Goal: Transaction & Acquisition: Purchase product/service

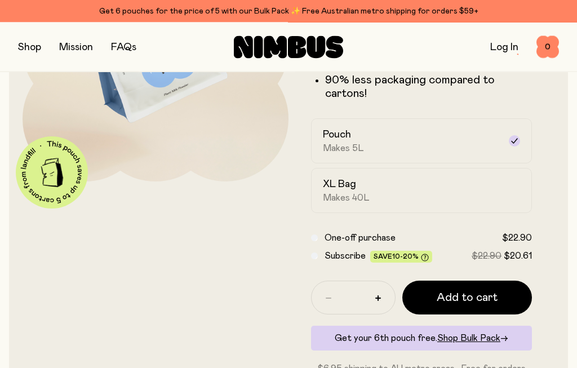
scroll to position [189, 0]
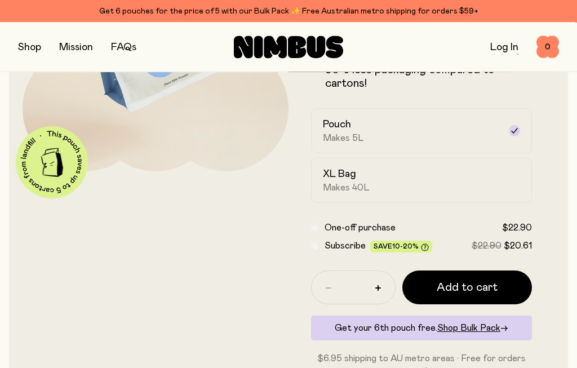
click at [380, 289] on icon "button" at bounding box center [378, 289] width 6 height 6
click at [483, 293] on span "Add to cart" at bounding box center [467, 287] width 61 height 16
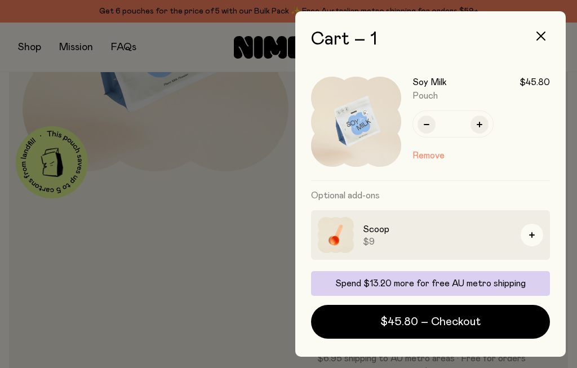
click at [542, 37] on icon "button" at bounding box center [540, 36] width 9 height 9
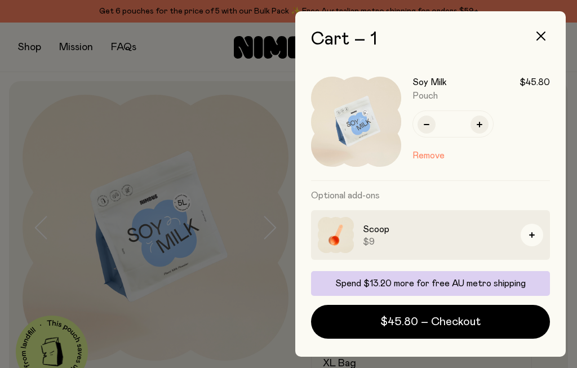
scroll to position [189, 0]
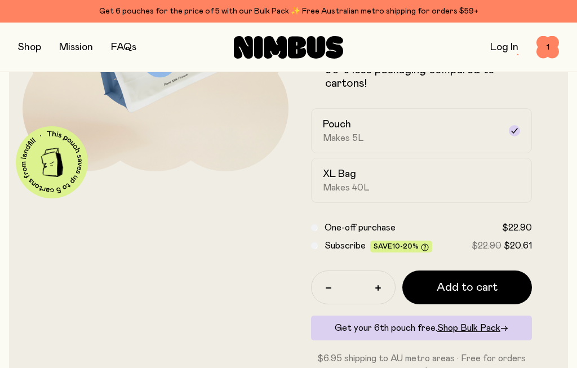
click at [507, 46] on link "Log In" at bounding box center [504, 47] width 28 height 10
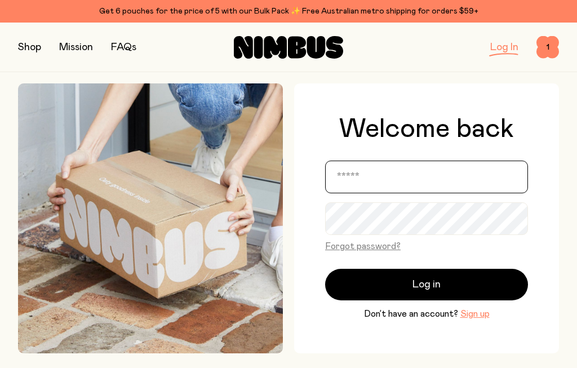
click at [398, 193] on input "email" at bounding box center [426, 177] width 203 height 33
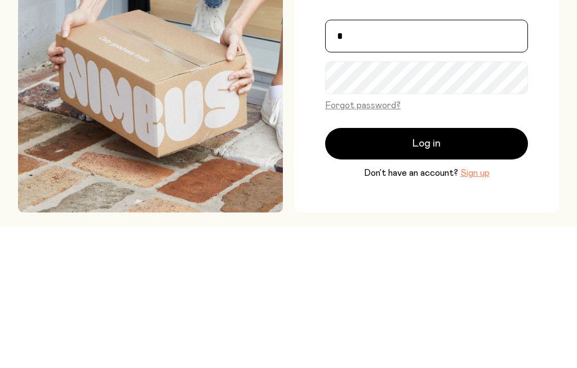
type input "**********"
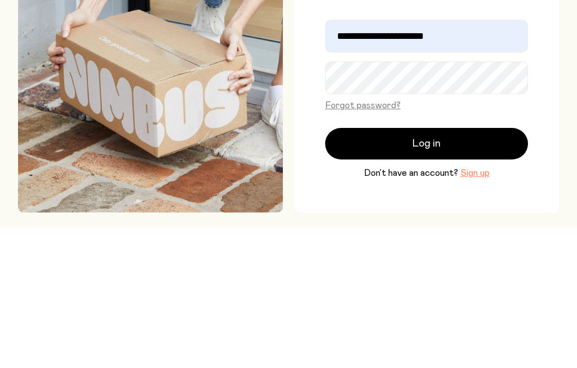
scroll to position [141, 0]
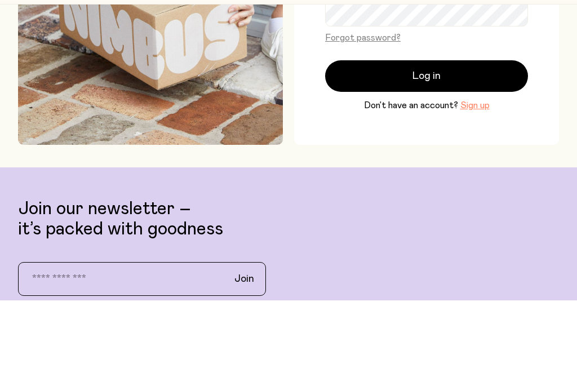
click at [485, 128] on button "Log in" at bounding box center [426, 144] width 203 height 32
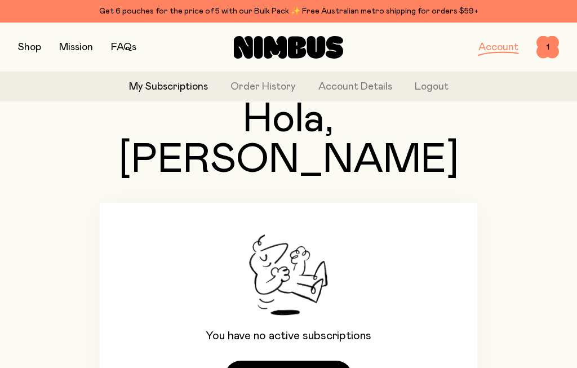
scroll to position [99, 0]
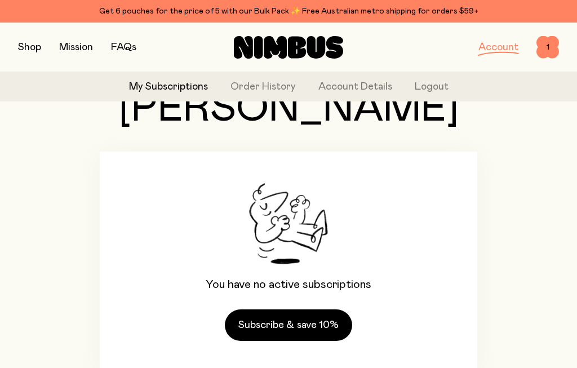
click at [320, 309] on link "Subscribe & save 10%" at bounding box center [288, 325] width 127 height 32
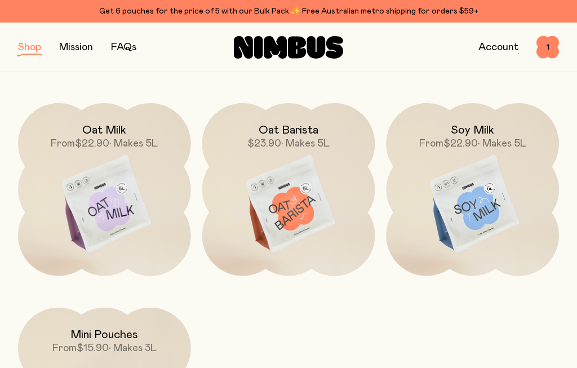
scroll to position [134, 0]
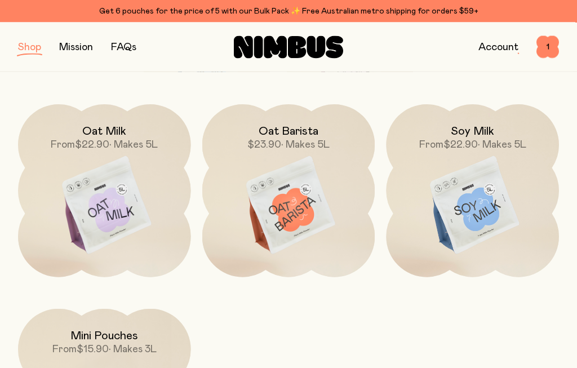
click at [495, 204] on img at bounding box center [472, 206] width 173 height 203
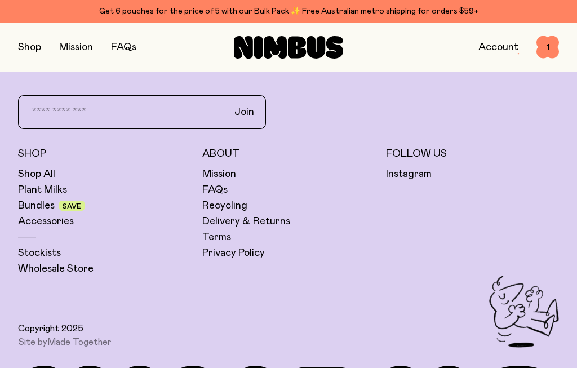
scroll to position [2944, 0]
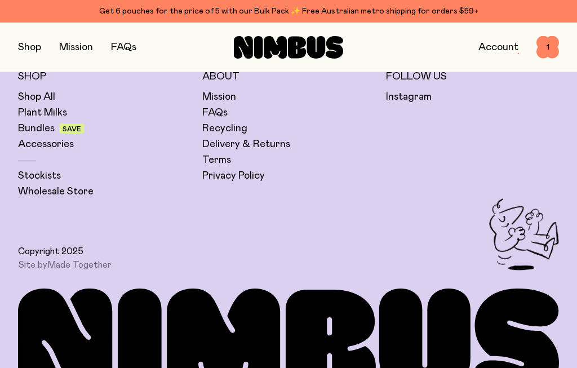
click at [212, 153] on link "Terms" at bounding box center [216, 160] width 29 height 14
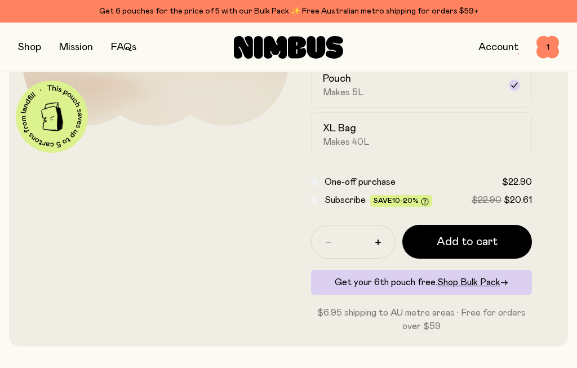
scroll to position [252, 0]
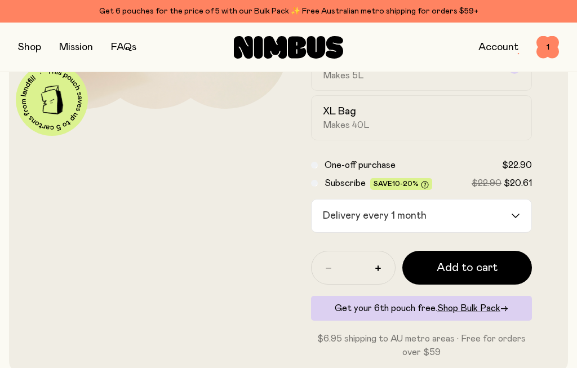
click at [508, 220] on input "Search for option" at bounding box center [469, 215] width 79 height 33
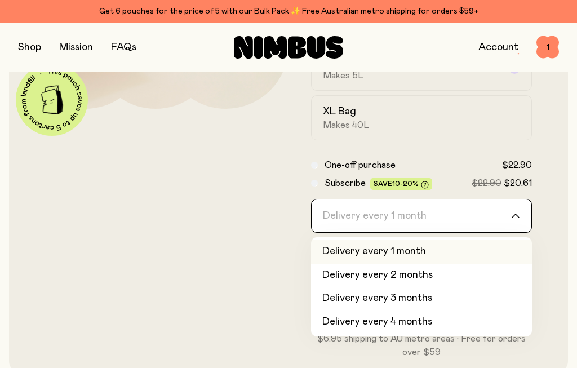
click at [548, 142] on form "Soy Milk A smooth and creamy blend made with all-natural, protein-packed soy be…" at bounding box center [421, 101] width 266 height 516
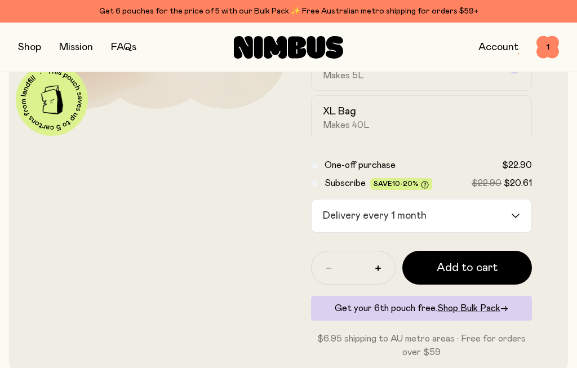
click at [504, 46] on link "Account" at bounding box center [498, 47] width 40 height 10
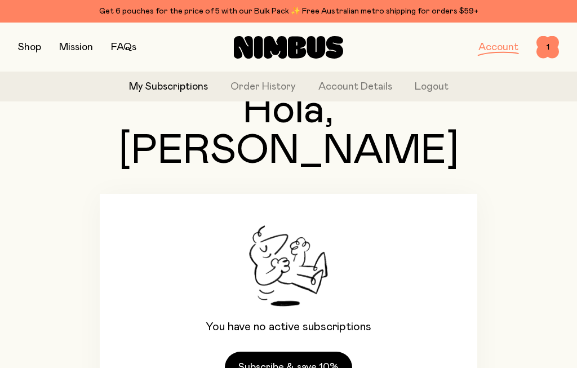
scroll to position [55, 0]
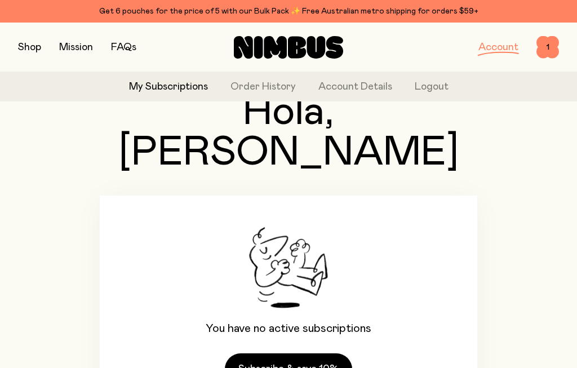
click at [266, 81] on link "Order History" at bounding box center [262, 86] width 65 height 15
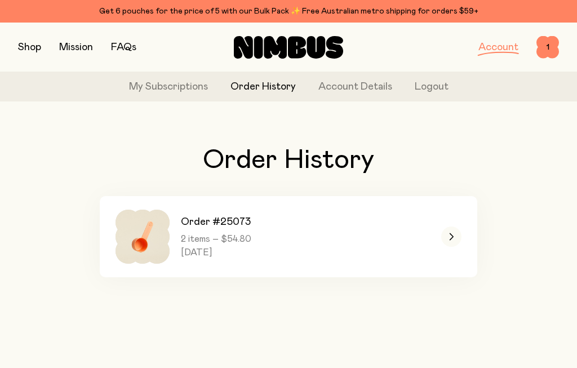
click at [545, 47] on span "1" at bounding box center [547, 47] width 23 height 23
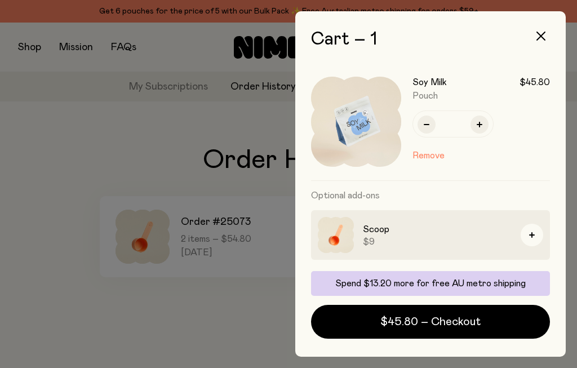
click at [538, 38] on icon "button" at bounding box center [540, 36] width 9 height 9
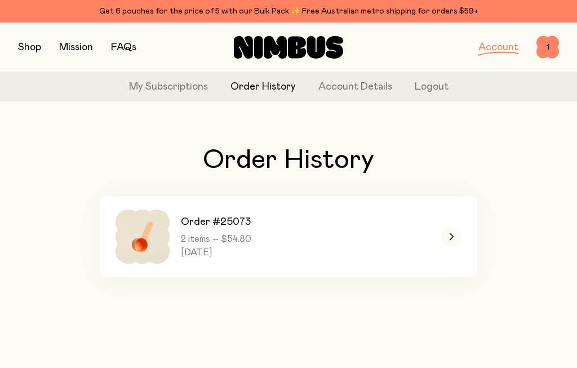
click at [30, 43] on button "button" at bounding box center [29, 47] width 23 height 16
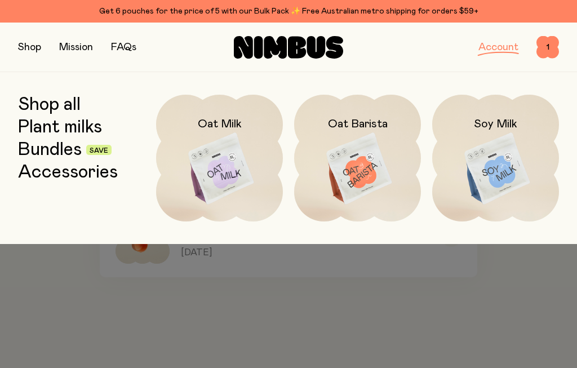
click at [129, 283] on div at bounding box center [288, 269] width 577 height 50
click at [495, 278] on div at bounding box center [288, 269] width 577 height 50
click at [547, 47] on span "1" at bounding box center [547, 47] width 23 height 23
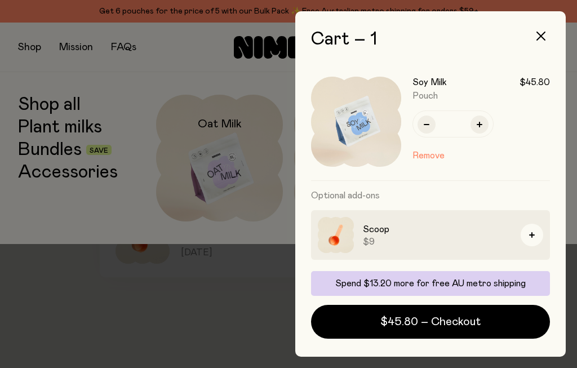
click at [482, 128] on button "button" at bounding box center [479, 124] width 18 height 18
click at [544, 35] on icon "button" at bounding box center [540, 36] width 9 height 9
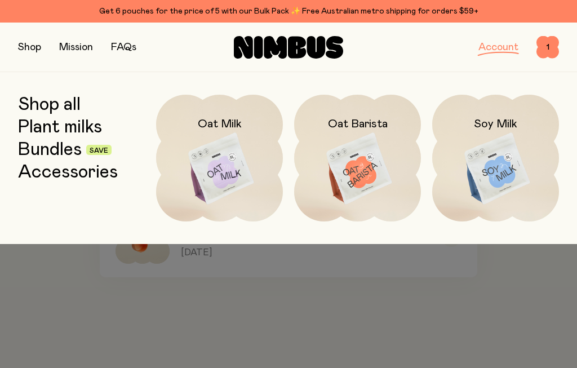
click at [437, 310] on div at bounding box center [288, 184] width 577 height 368
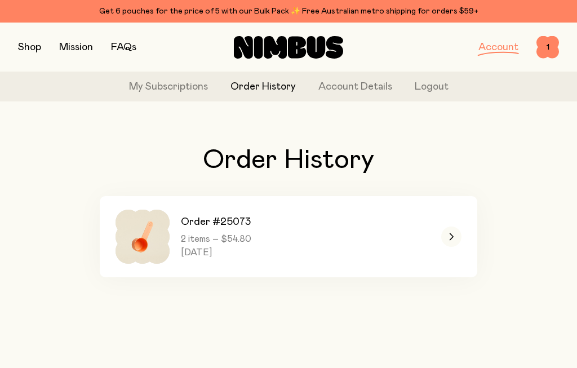
click at [459, 238] on div at bounding box center [451, 236] width 20 height 20
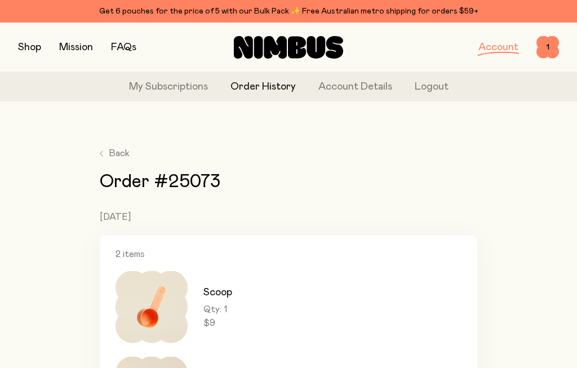
click at [115, 152] on span "Back" at bounding box center [119, 153] width 21 height 14
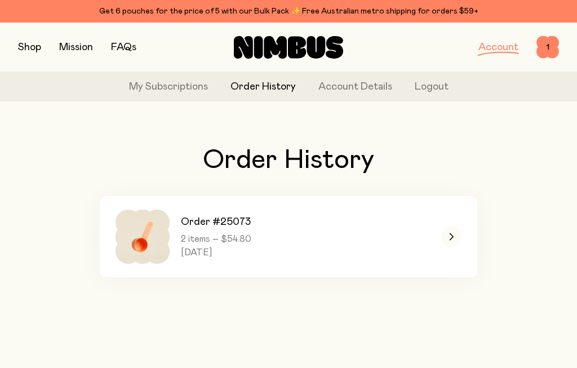
click at [57, 216] on div "Order History Order #25073 2 items – $54.80 [DATE]" at bounding box center [288, 211] width 541 height 203
click at [37, 47] on button "button" at bounding box center [29, 47] width 23 height 16
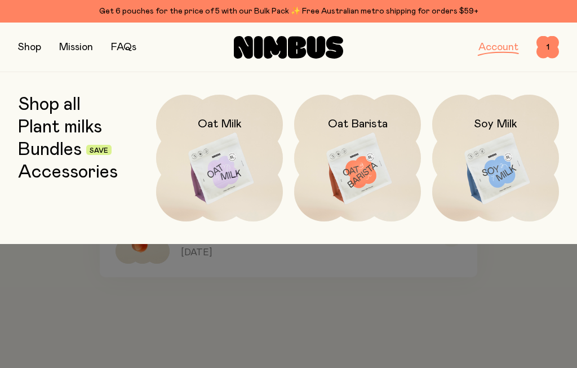
click at [57, 216] on div "Shop all Plant milks Bundles Save Accessories" at bounding box center [81, 158] width 127 height 127
click at [498, 153] on img at bounding box center [495, 169] width 127 height 149
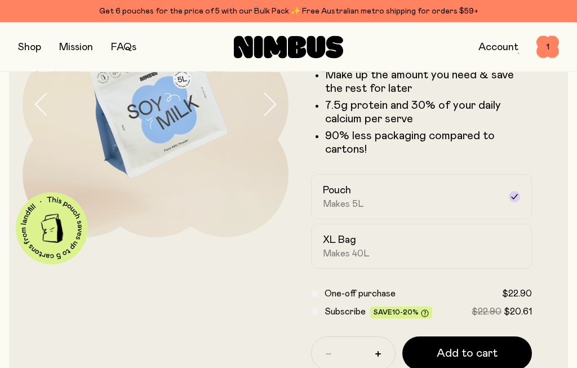
scroll to position [127, 0]
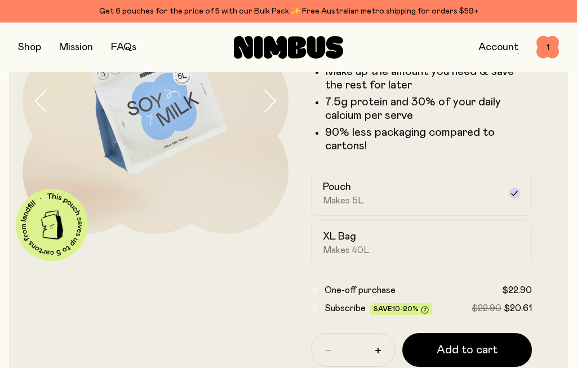
click at [311, 312] on div "Subscribe Save 10-20% $22.90 $20.61" at bounding box center [421, 308] width 221 height 14
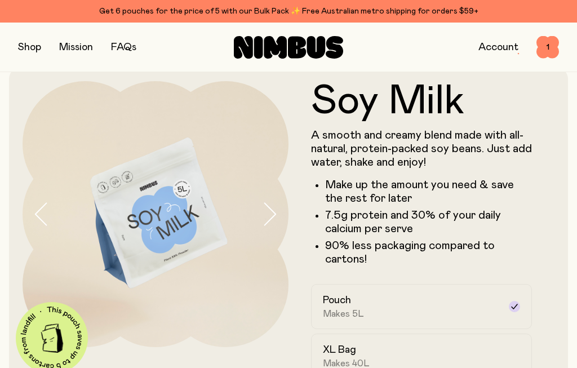
scroll to position [0, 0]
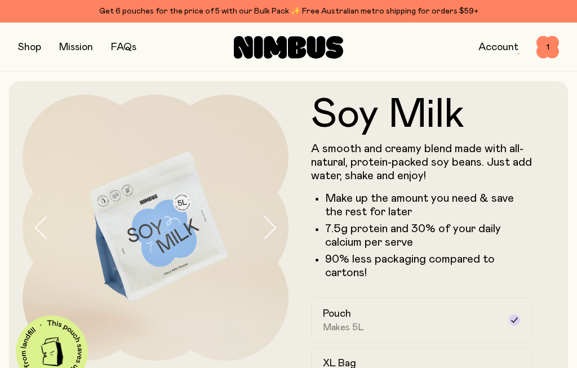
click at [551, 45] on span "1" at bounding box center [547, 47] width 23 height 23
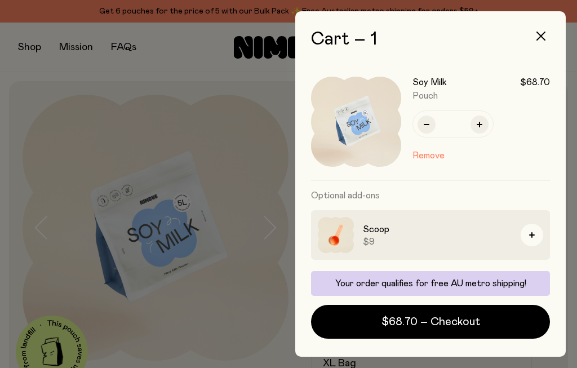
click at [430, 159] on button "Remove" at bounding box center [428, 156] width 32 height 14
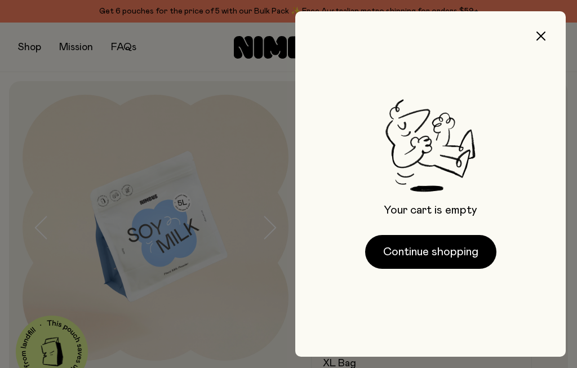
click at [541, 34] on icon "button" at bounding box center [540, 36] width 9 height 9
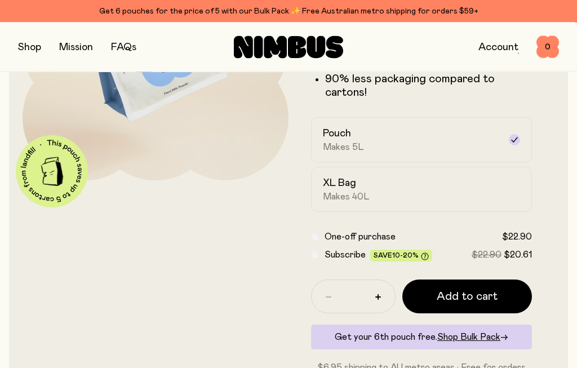
scroll to position [180, 0]
click at [320, 252] on div "Subscribe Save 10-20% $22.90 $20.61" at bounding box center [421, 255] width 221 height 14
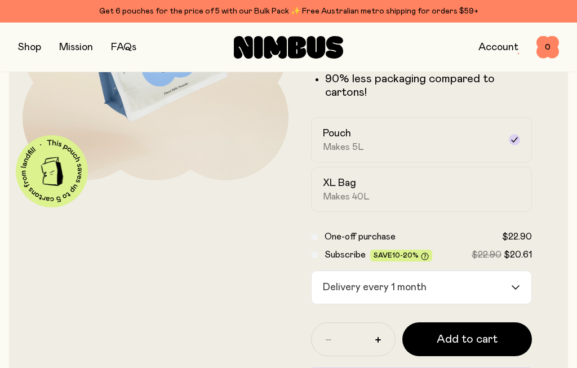
click at [509, 287] on input "Search for option" at bounding box center [469, 287] width 79 height 33
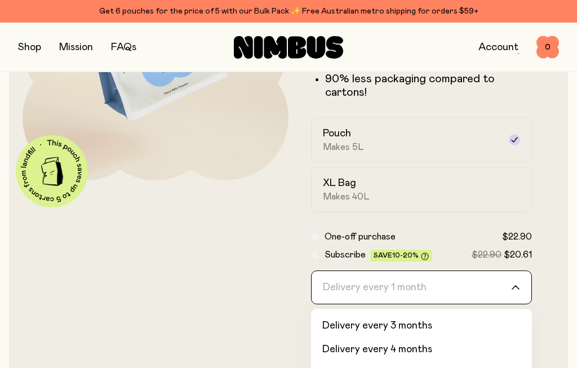
scroll to position [39, 0]
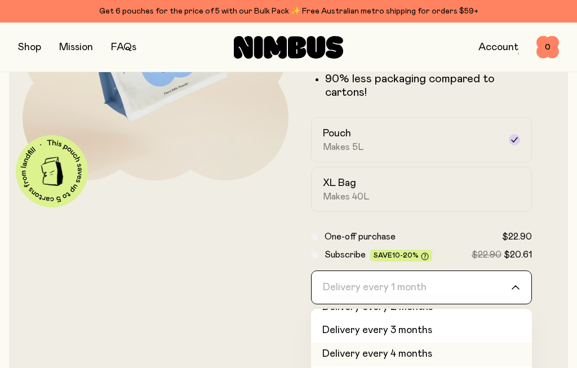
click at [419, 355] on li "Delivery every 4 months" at bounding box center [421, 354] width 221 height 24
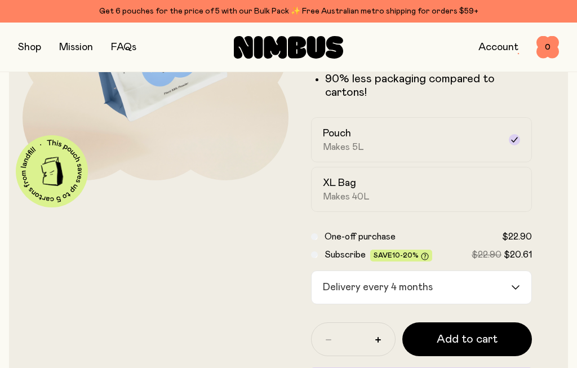
click at [380, 339] on icon "button" at bounding box center [378, 340] width 6 height 6
click at [381, 340] on button "button" at bounding box center [378, 340] width 18 height 18
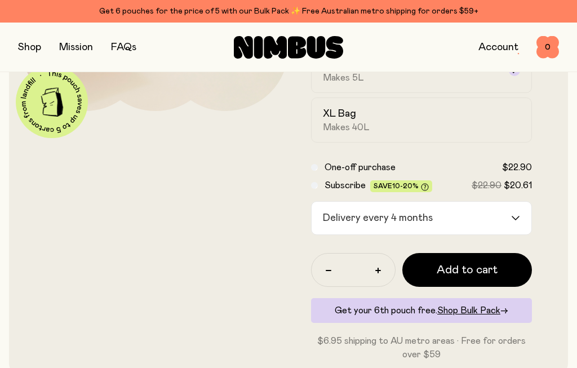
scroll to position [283, 0]
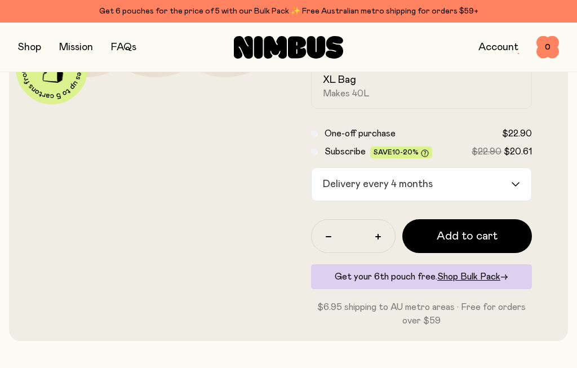
click at [332, 235] on button "button" at bounding box center [328, 237] width 18 height 18
click at [509, 182] on input "Search for option" at bounding box center [473, 184] width 73 height 33
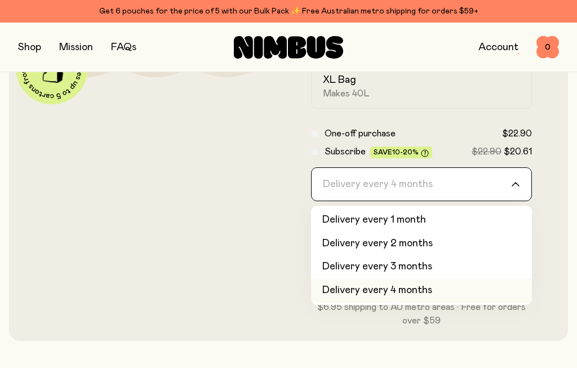
click at [425, 262] on li "Delivery every 3 months" at bounding box center [421, 267] width 221 height 24
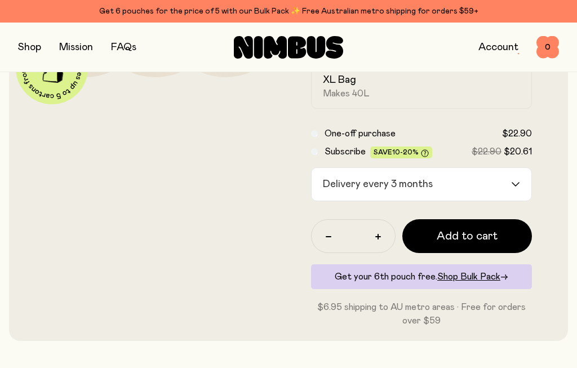
click at [496, 235] on button "Add to cart" at bounding box center [467, 236] width 130 height 34
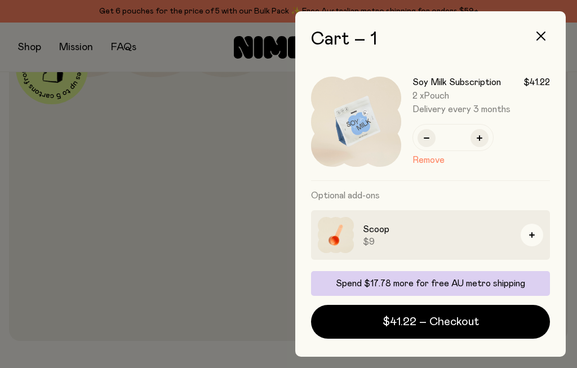
click at [511, 318] on button "$41.22 – Checkout" at bounding box center [430, 322] width 239 height 34
click at [486, 139] on button "button" at bounding box center [479, 138] width 18 height 18
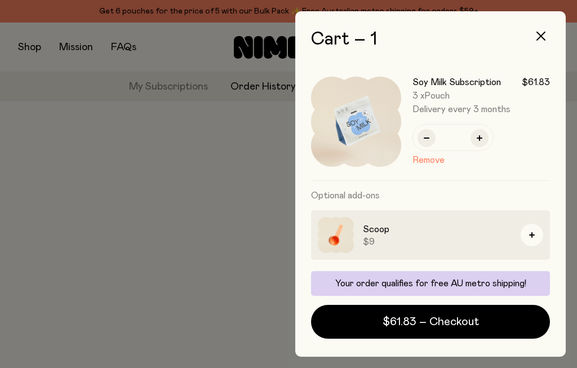
click at [535, 39] on button "button" at bounding box center [540, 36] width 27 height 27
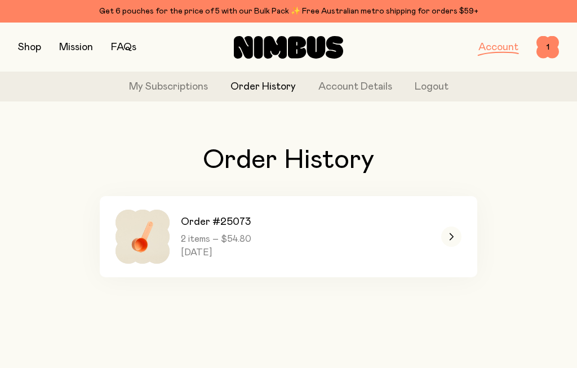
click at [547, 44] on span "1" at bounding box center [547, 47] width 23 height 23
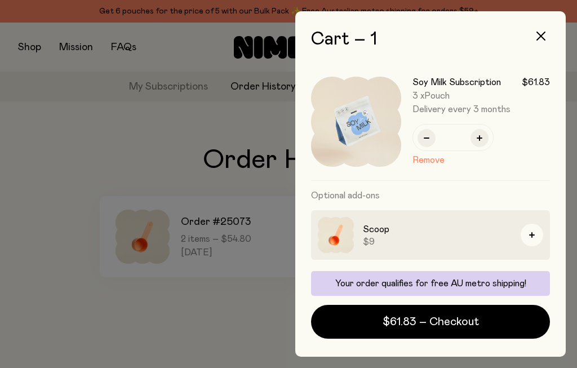
click at [437, 158] on button "Remove" at bounding box center [428, 160] width 32 height 14
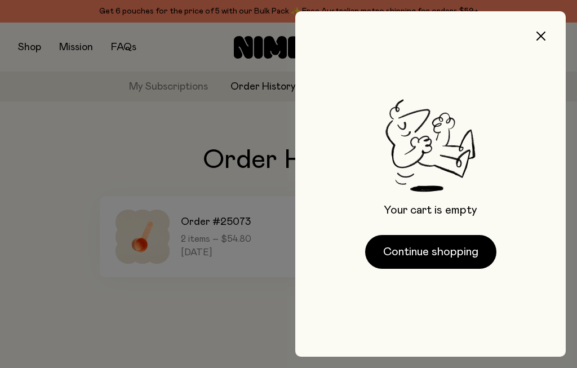
click at [458, 252] on button "Continue shopping" at bounding box center [430, 252] width 131 height 34
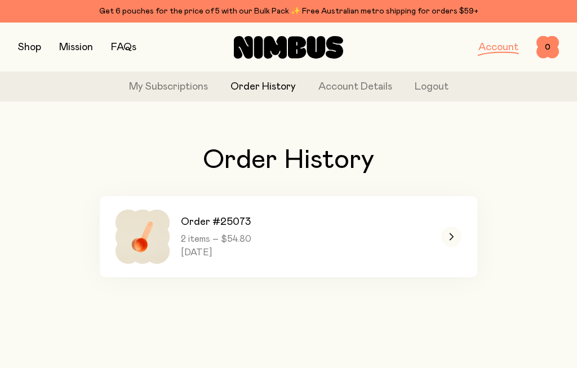
click at [34, 45] on button "button" at bounding box center [29, 47] width 23 height 16
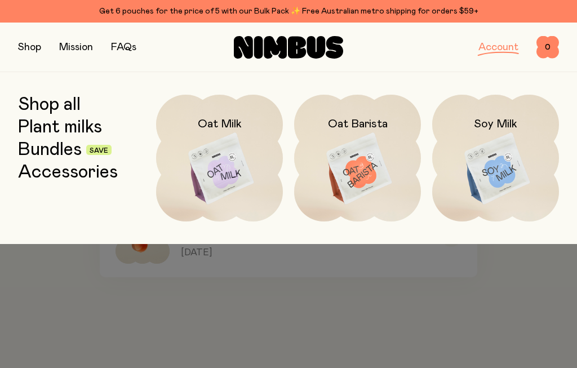
click at [493, 148] on img at bounding box center [495, 169] width 127 height 149
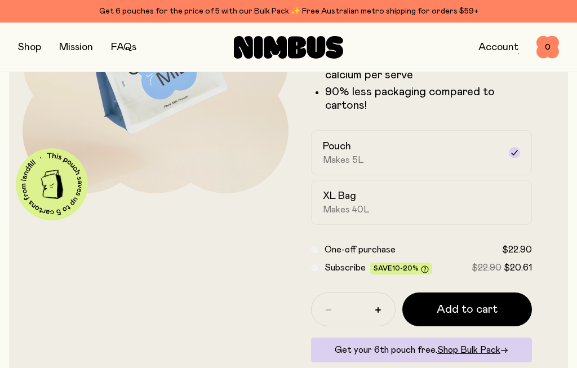
scroll to position [169, 0]
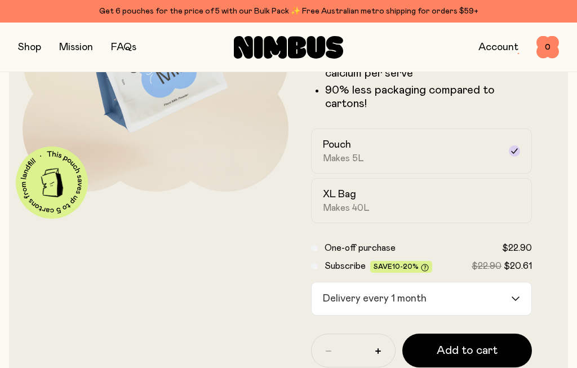
click at [520, 299] on div "Loading..." at bounding box center [521, 298] width 20 height 33
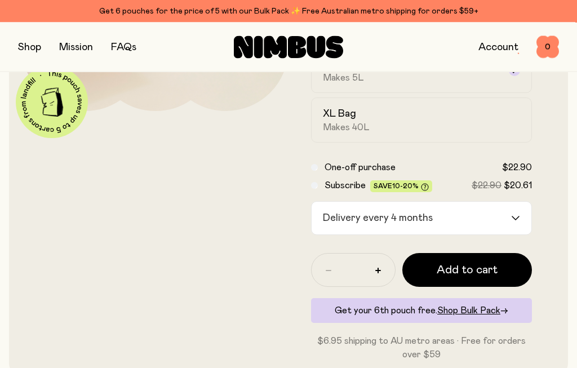
scroll to position [251, 0]
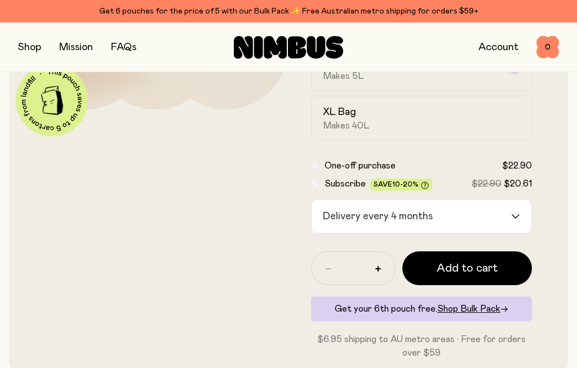
click at [381, 268] on button "button" at bounding box center [378, 269] width 18 height 18
click at [381, 267] on button "button" at bounding box center [378, 269] width 18 height 18
click at [487, 273] on span "Add to cart" at bounding box center [467, 268] width 61 height 16
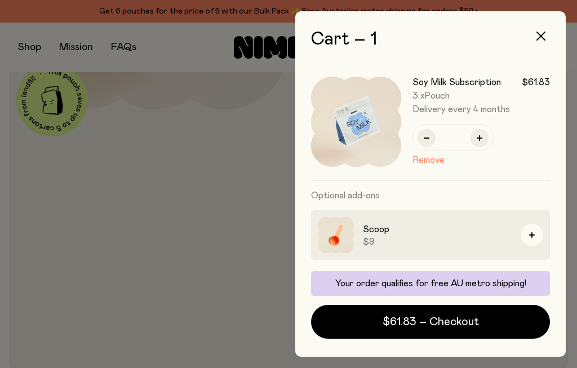
scroll to position [0, 0]
click at [448, 318] on span "$61.83 – Checkout" at bounding box center [430, 322] width 96 height 16
